Goal: Information Seeking & Learning: Learn about a topic

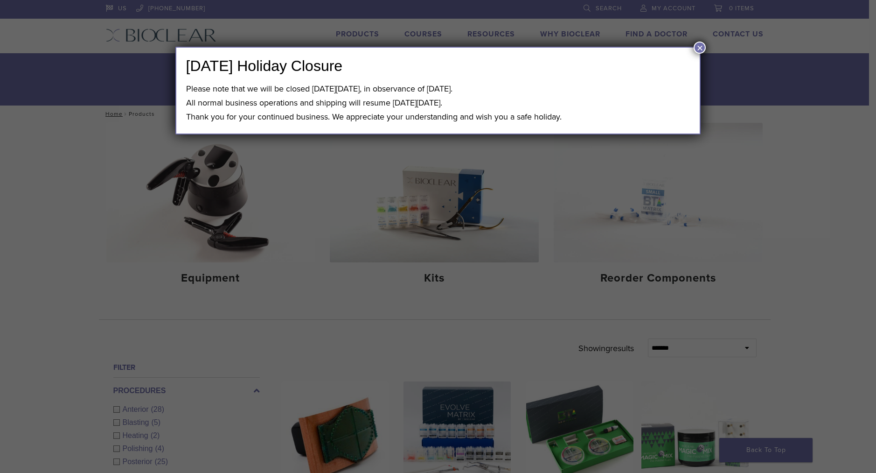
click at [698, 50] on button "×" at bounding box center [700, 48] width 12 height 12
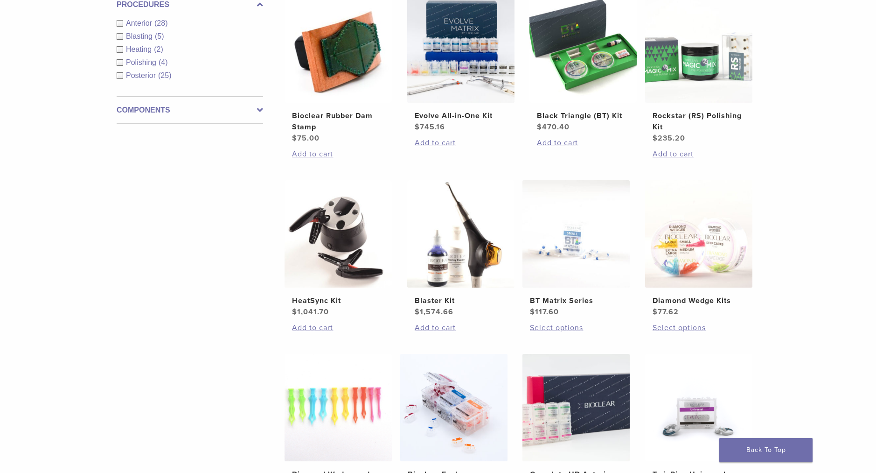
scroll to position [378, 0]
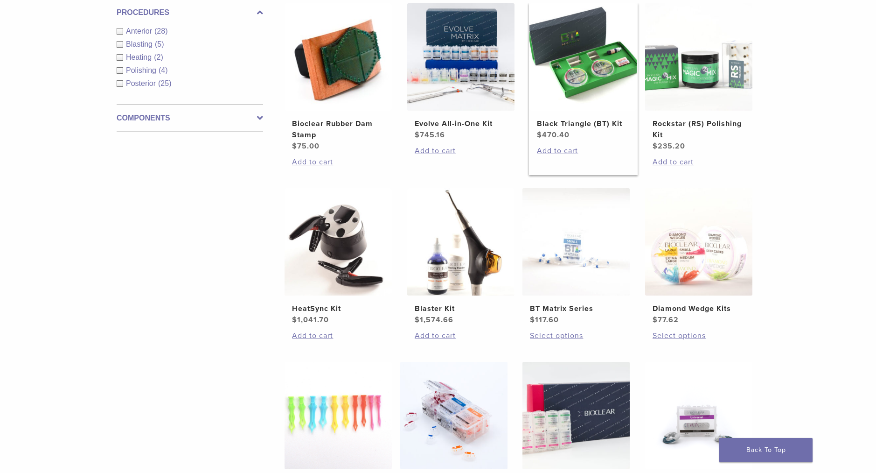
click at [581, 73] on img at bounding box center [583, 56] width 107 height 107
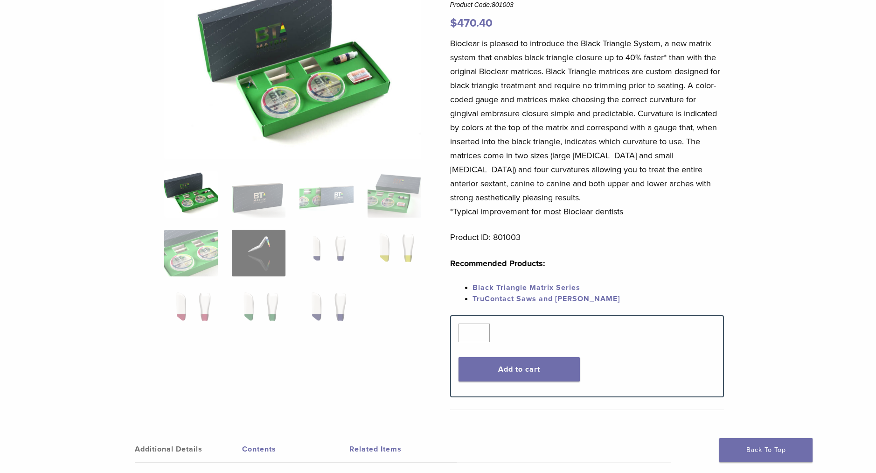
scroll to position [58, 0]
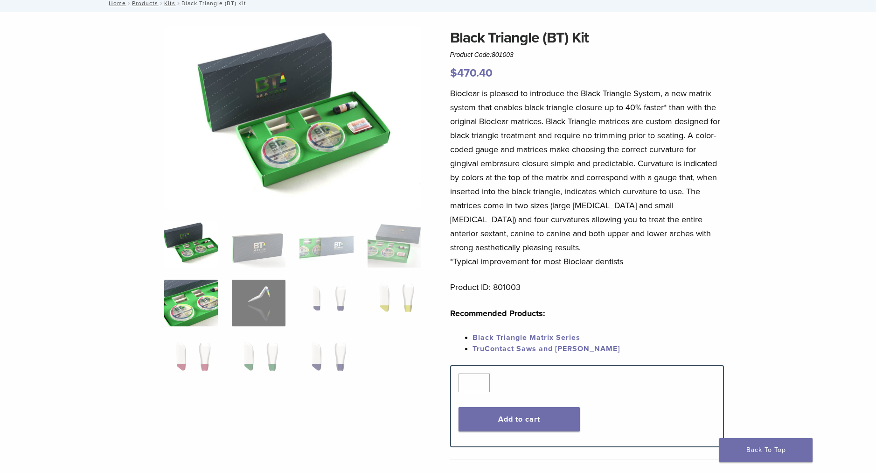
click at [195, 300] on img at bounding box center [191, 302] width 54 height 47
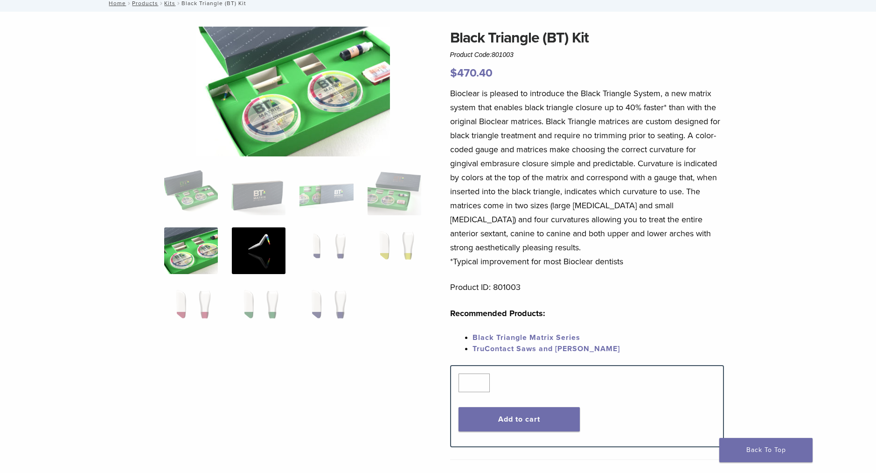
click at [270, 247] on img at bounding box center [259, 250] width 54 height 47
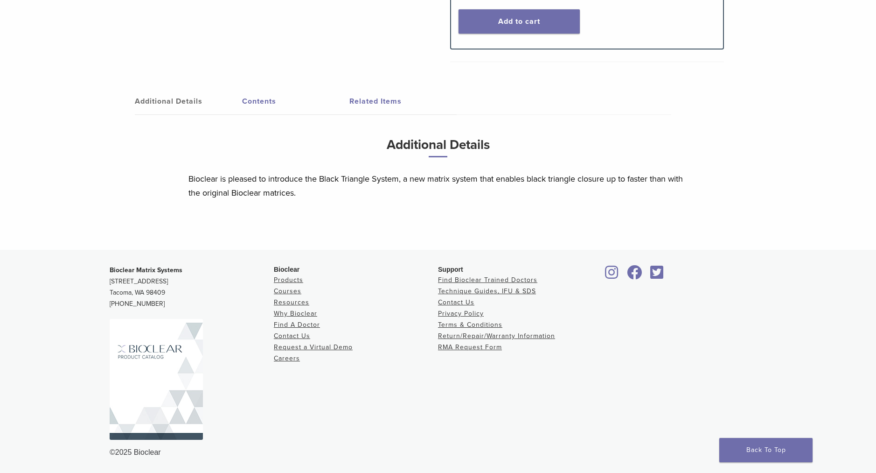
scroll to position [0, 0]
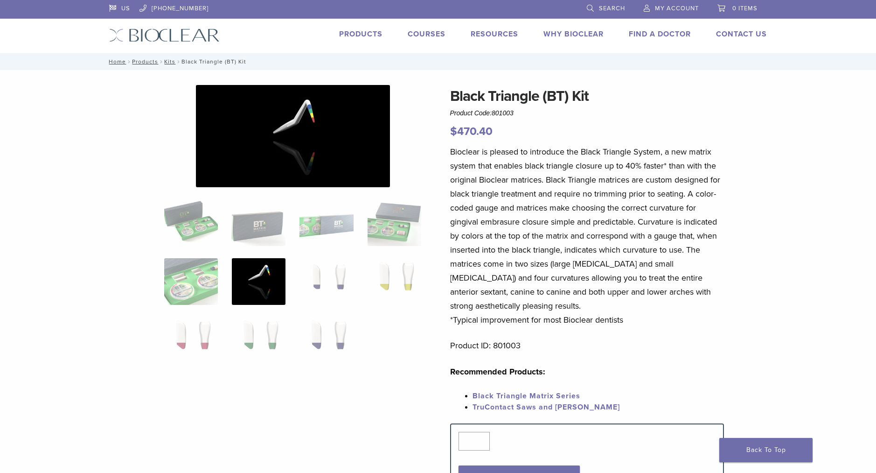
click at [358, 35] on link "Products" at bounding box center [360, 33] width 43 height 9
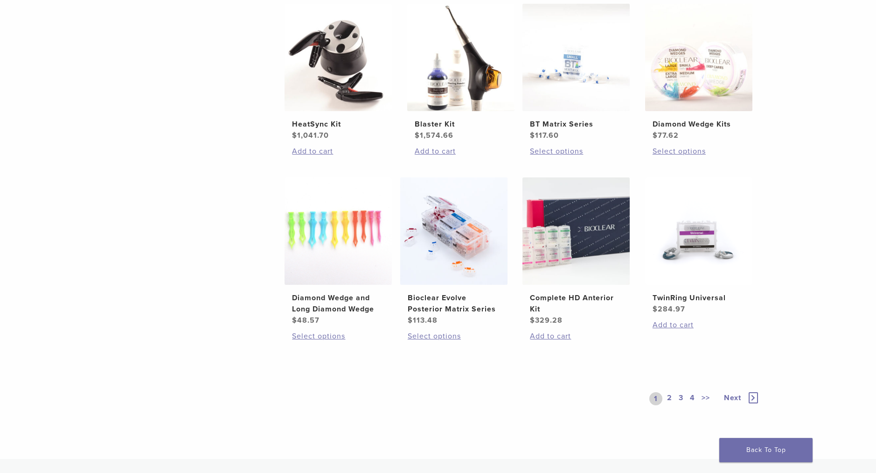
scroll to position [561, 0]
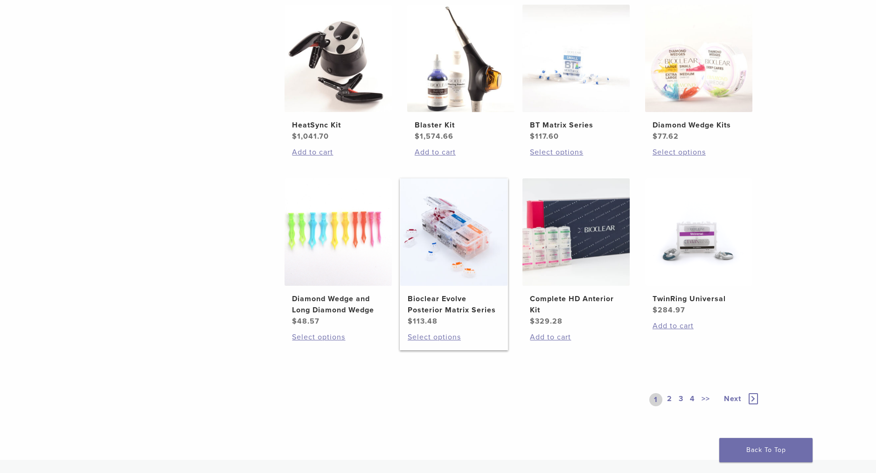
click at [443, 262] on img at bounding box center [453, 231] width 107 height 107
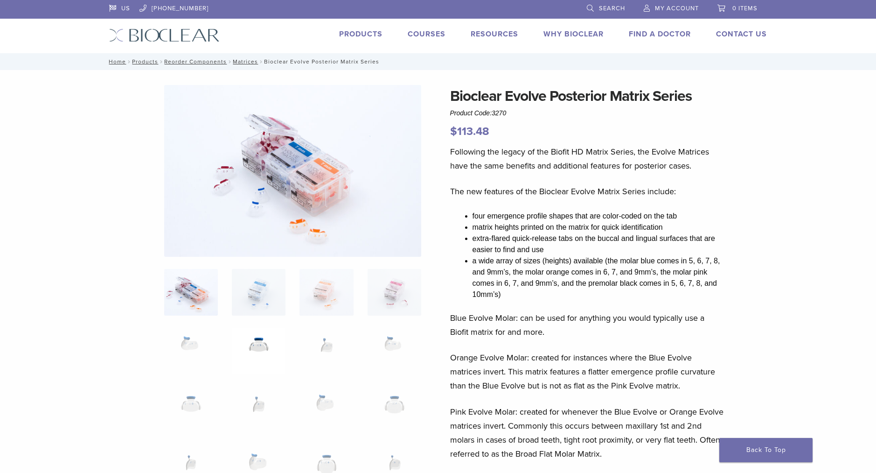
click at [260, 340] on img at bounding box center [259, 351] width 54 height 47
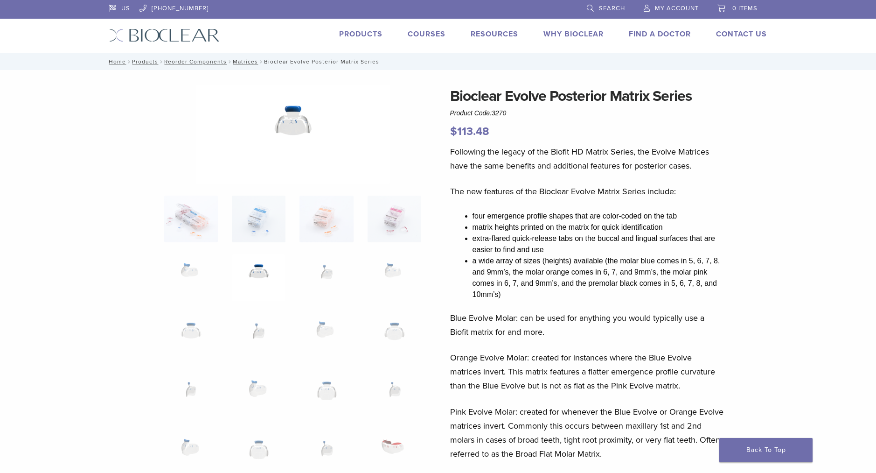
click at [300, 118] on img at bounding box center [293, 134] width 194 height 98
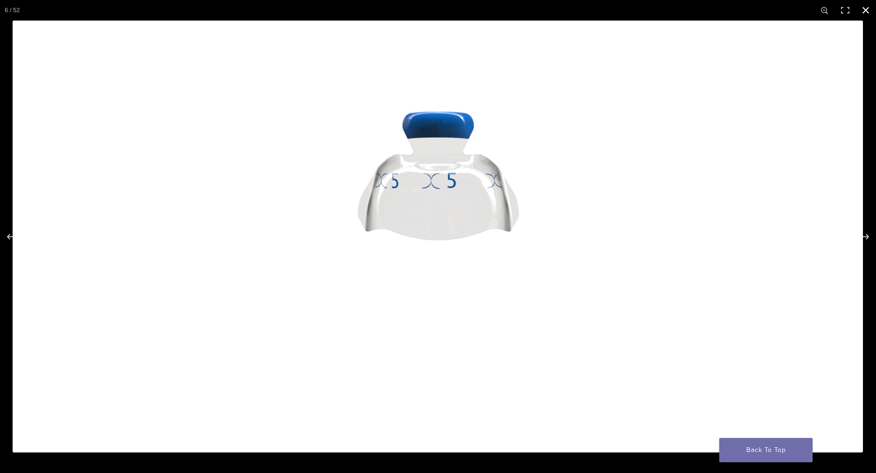
click at [866, 14] on button "Close (Esc)" at bounding box center [866, 10] width 21 height 21
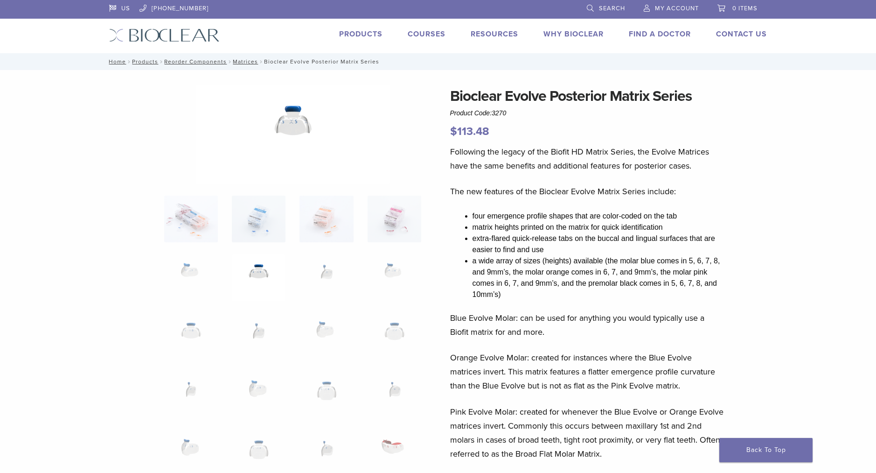
click at [568, 35] on link "Why Bioclear" at bounding box center [574, 33] width 60 height 9
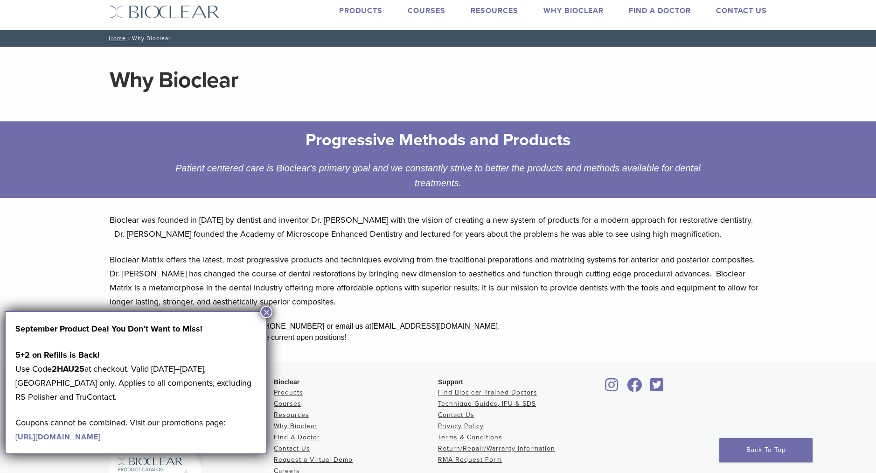
scroll to position [20, 0]
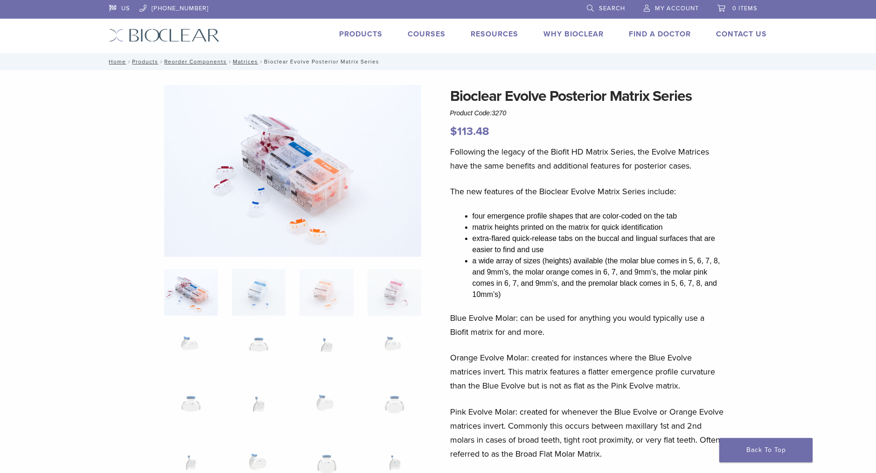
click at [373, 35] on link "Products" at bounding box center [360, 33] width 43 height 9
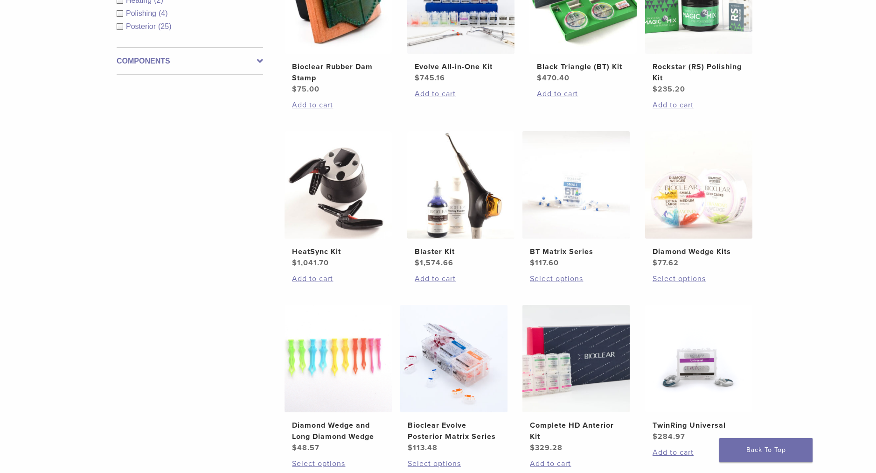
scroll to position [436, 0]
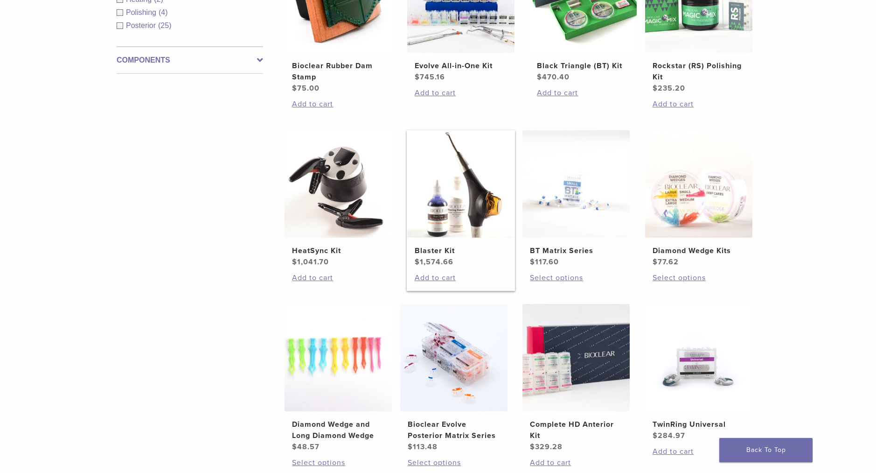
click at [455, 195] on img at bounding box center [460, 183] width 107 height 107
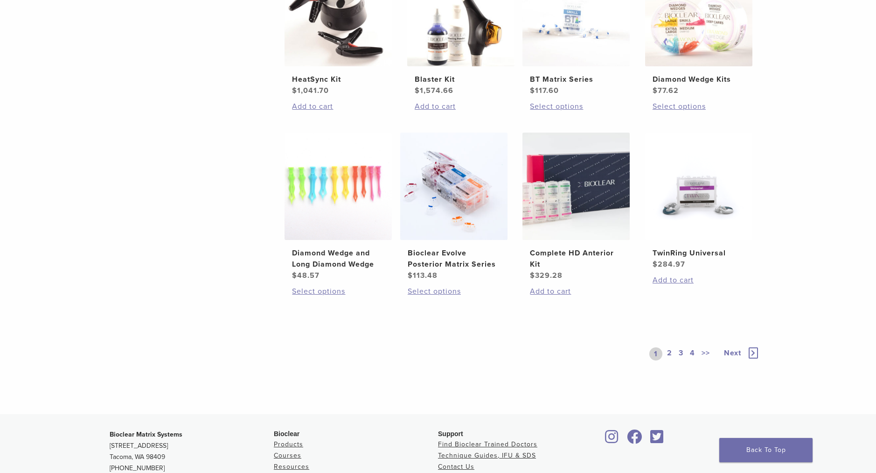
scroll to position [617, 0]
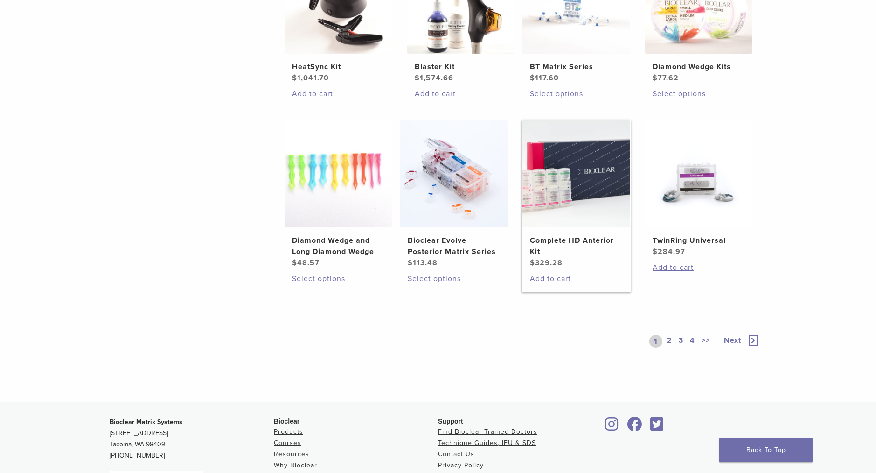
click at [579, 186] on img at bounding box center [576, 173] width 107 height 107
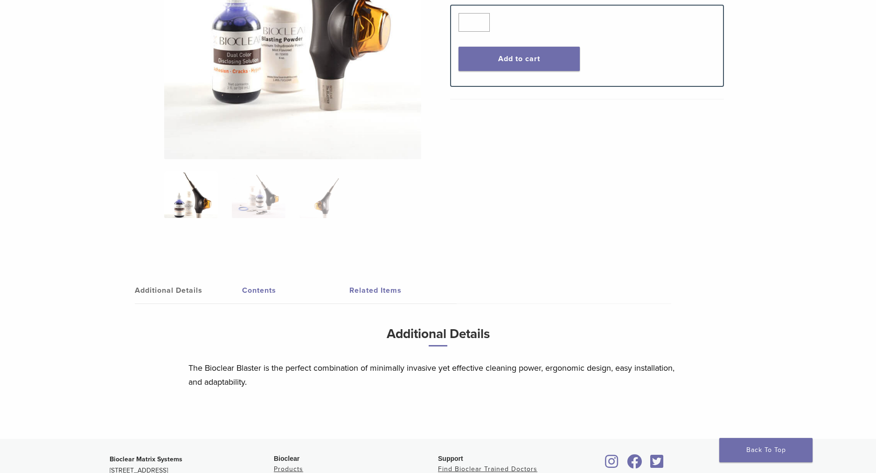
scroll to position [290, 0]
click at [202, 203] on img at bounding box center [191, 194] width 54 height 47
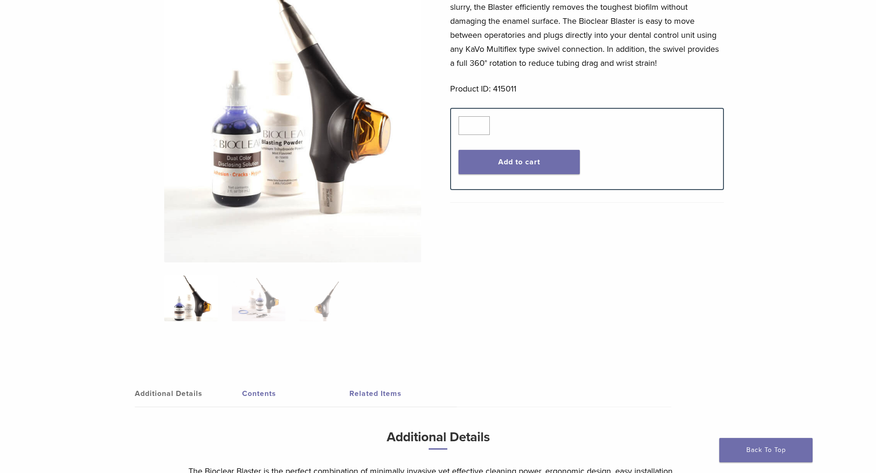
scroll to position [0, 0]
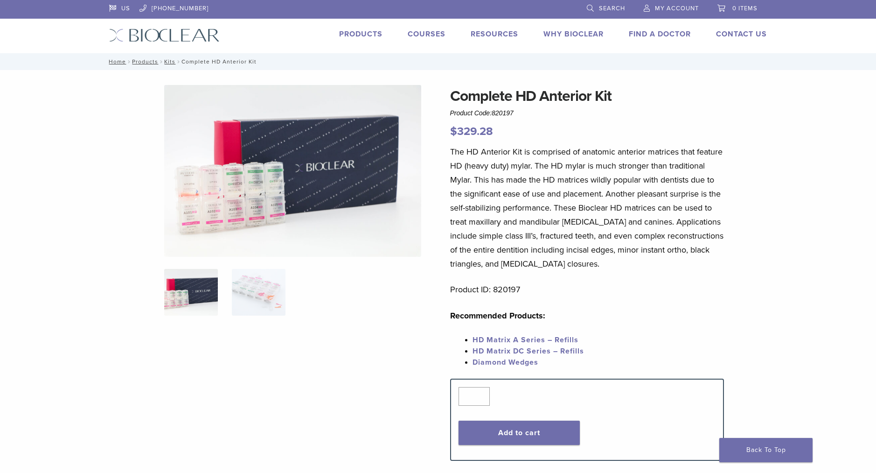
click at [236, 203] on img at bounding box center [293, 171] width 258 height 172
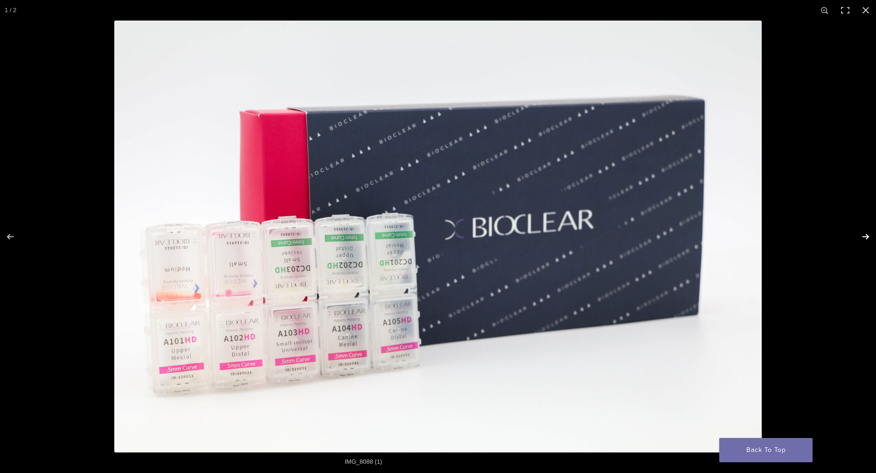
click at [866, 239] on button "Next (arrow right)" at bounding box center [860, 236] width 33 height 47
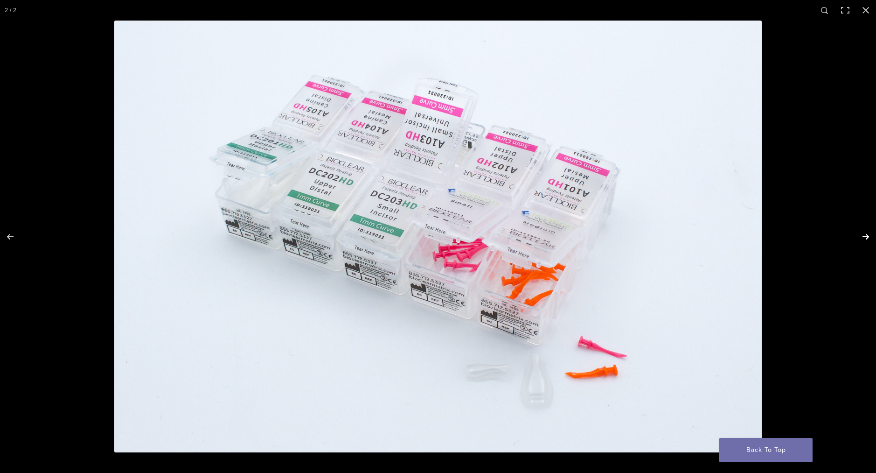
click at [866, 239] on button "Next (arrow right)" at bounding box center [860, 236] width 33 height 47
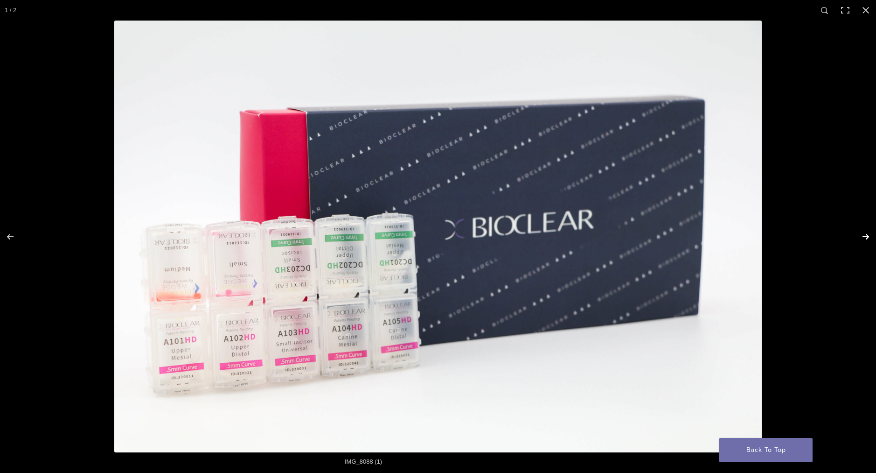
click at [866, 239] on button "Next (arrow right)" at bounding box center [860, 236] width 33 height 47
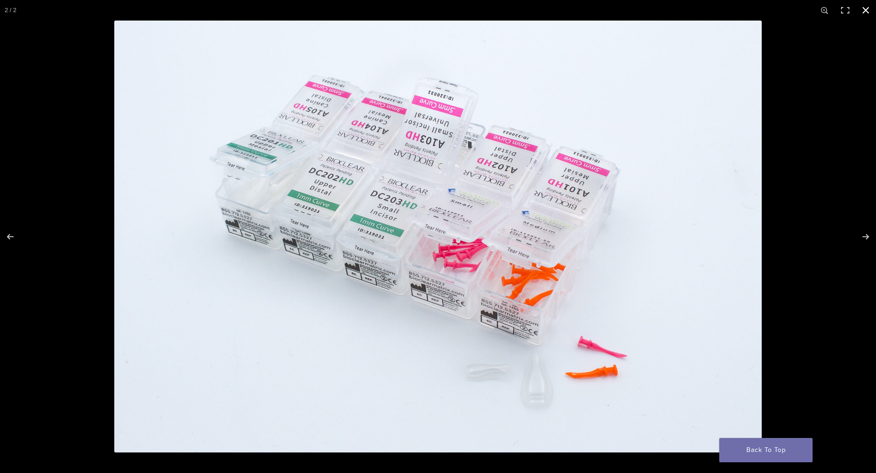
click at [863, 8] on button "Close (Esc)" at bounding box center [866, 10] width 21 height 21
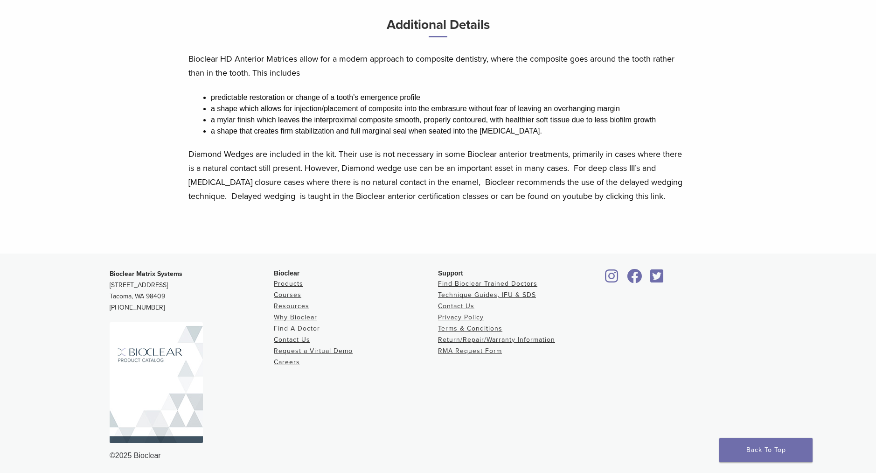
scroll to position [532, 0]
